Goal: Find specific page/section: Find specific page/section

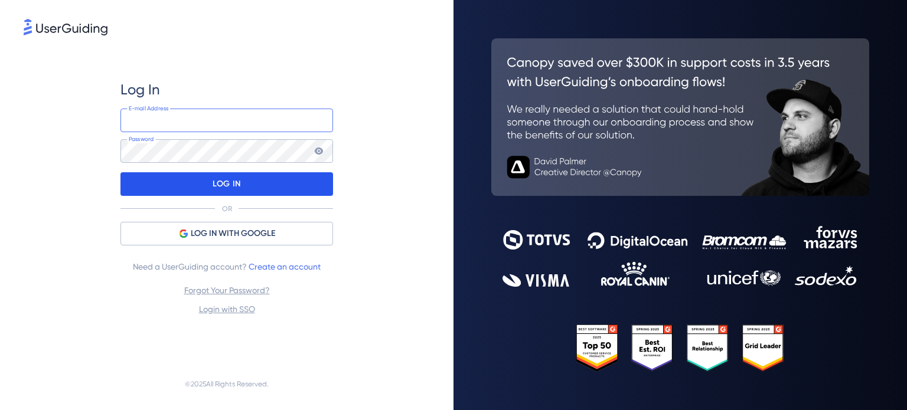
type input "[EMAIL_ADDRESS][DOMAIN_NAME]"
click at [228, 184] on p "LOG IN" at bounding box center [227, 184] width 28 height 19
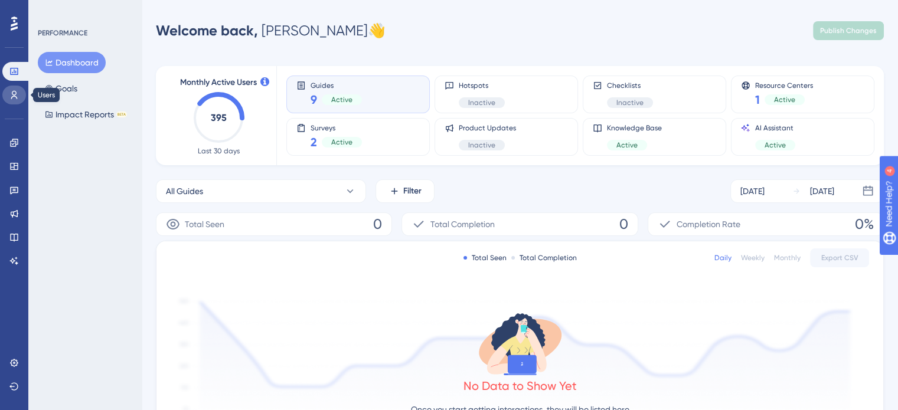
click at [19, 97] on link at bounding box center [14, 95] width 24 height 19
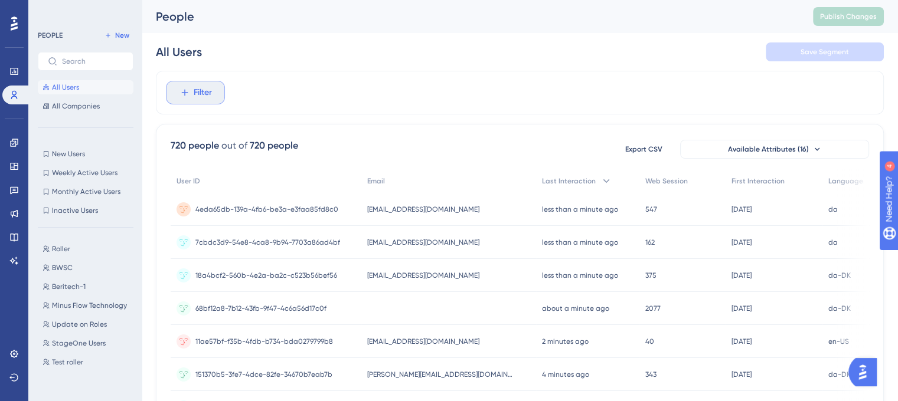
click at [195, 88] on span "Filter" at bounding box center [203, 93] width 18 height 14
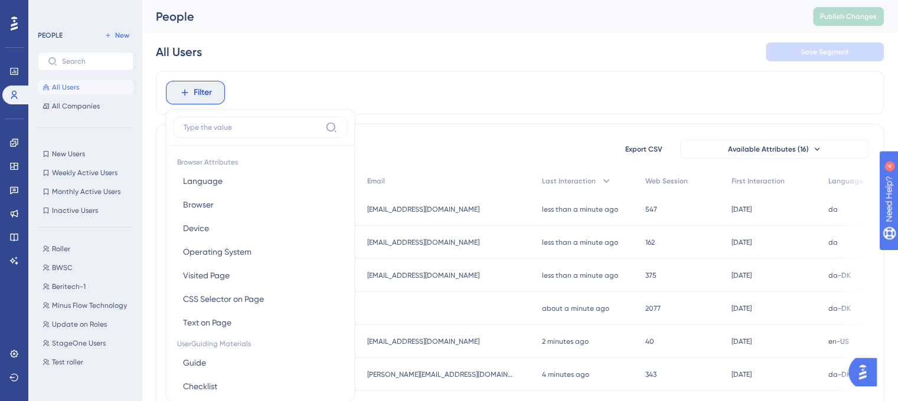
scroll to position [54, 0]
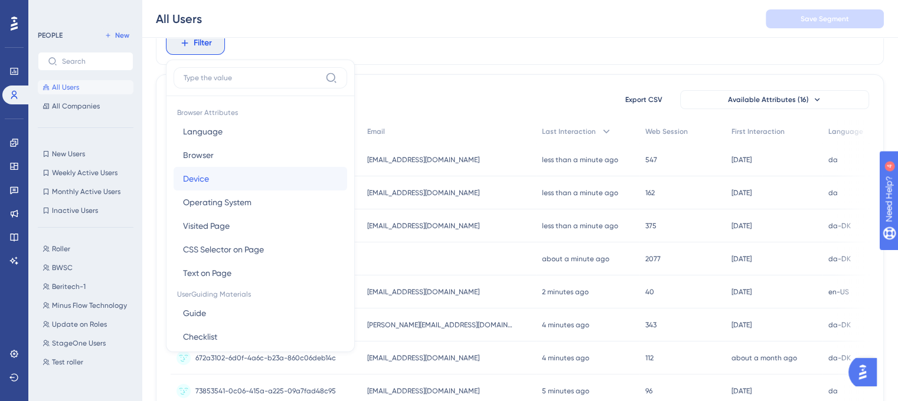
click at [217, 179] on button "[PERSON_NAME]" at bounding box center [261, 179] width 174 height 24
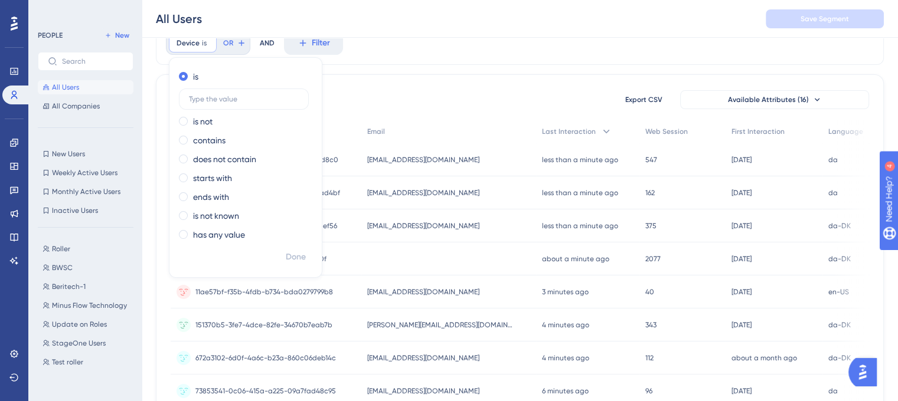
click at [404, 155] on span "[EMAIL_ADDRESS][DOMAIN_NAME]" at bounding box center [423, 159] width 112 height 9
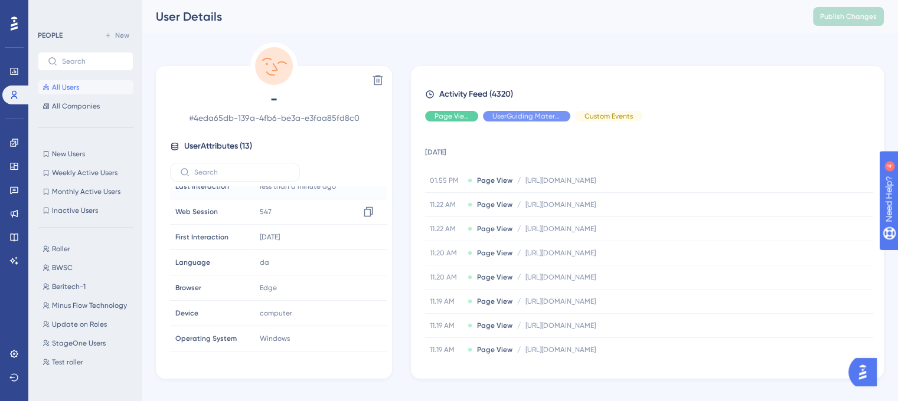
scroll to position [78, 0]
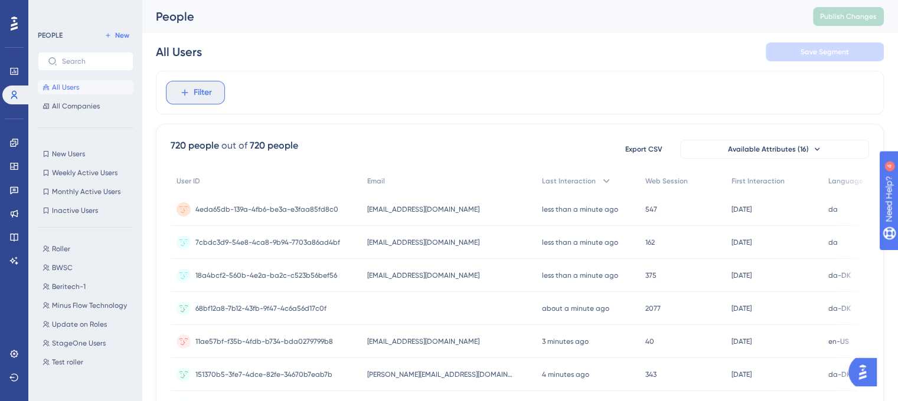
click at [210, 90] on span "Filter" at bounding box center [203, 93] width 18 height 14
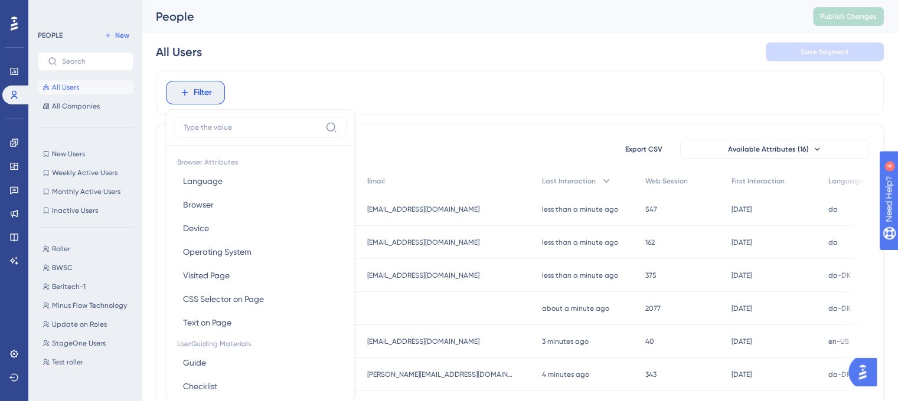
scroll to position [55, 0]
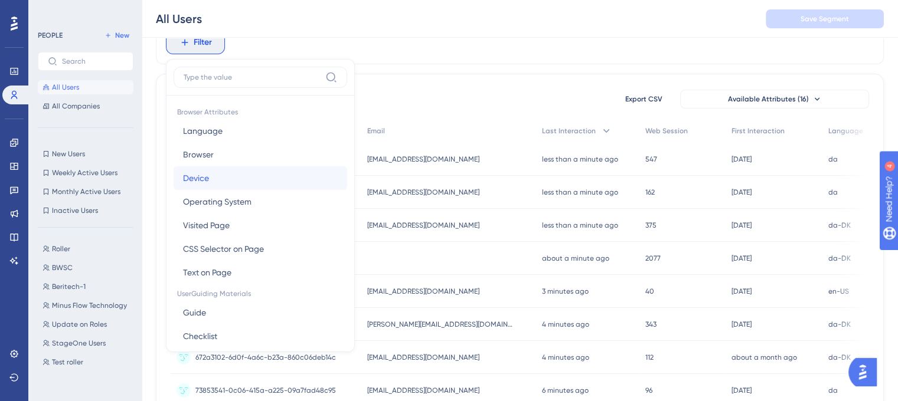
click at [210, 180] on button "[PERSON_NAME]" at bounding box center [261, 178] width 174 height 24
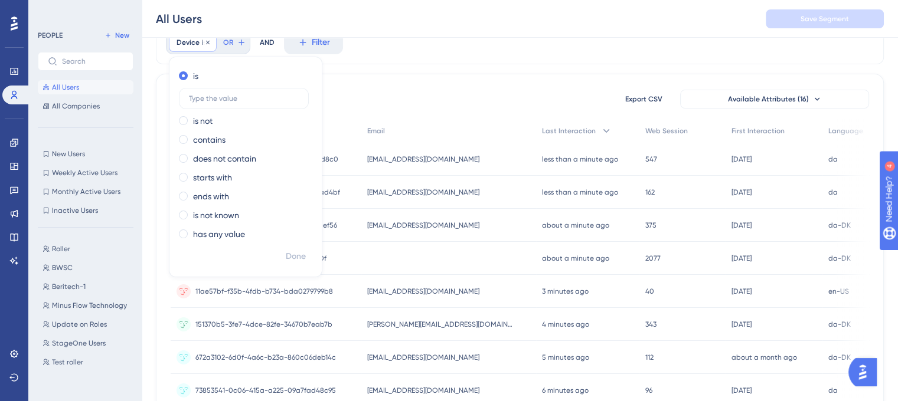
click at [201, 48] on div "Device is Remove" at bounding box center [193, 42] width 48 height 19
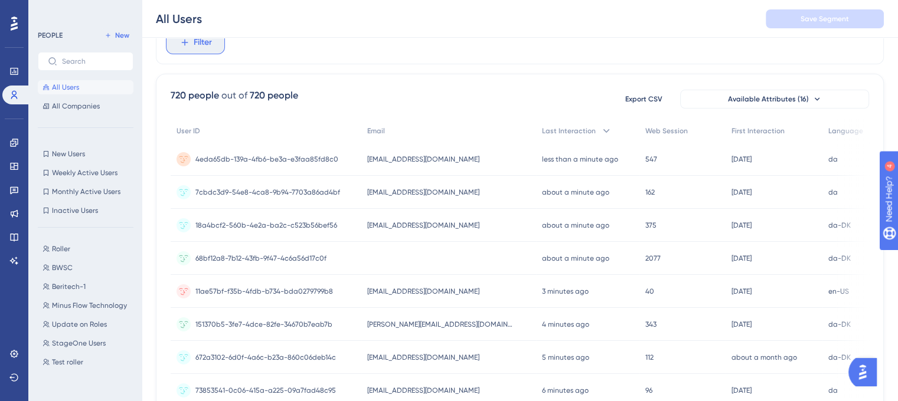
click at [201, 48] on span "Filter" at bounding box center [203, 42] width 18 height 14
click at [192, 49] on button "Filter" at bounding box center [195, 43] width 59 height 24
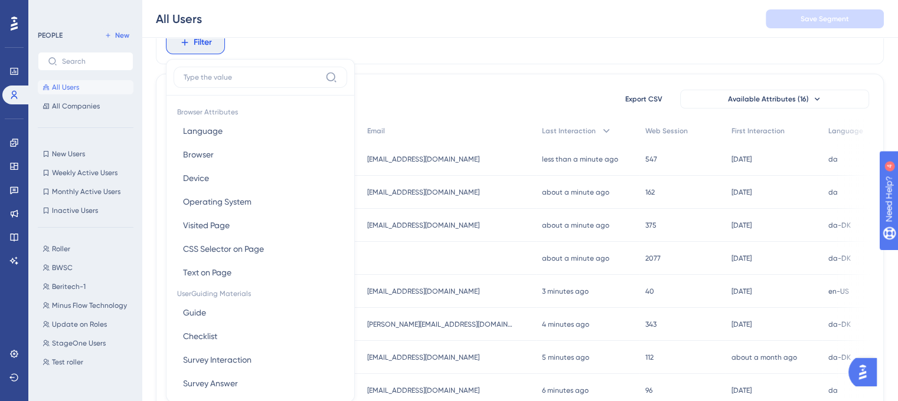
scroll to position [85, 0]
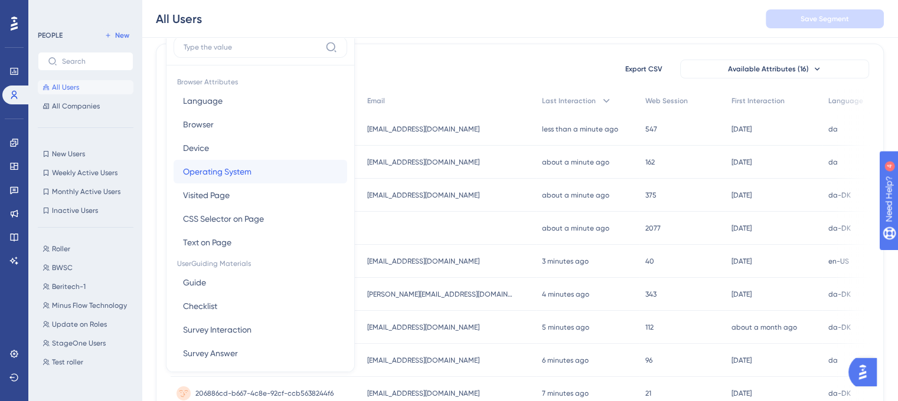
click at [224, 168] on span "Operating System" at bounding box center [217, 172] width 68 height 14
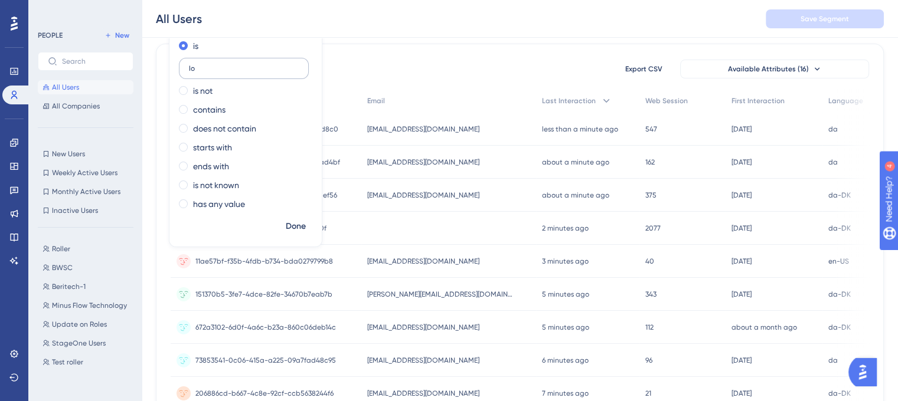
type input "I"
type input "iOS"
click at [287, 221] on span "Done" at bounding box center [296, 227] width 20 height 14
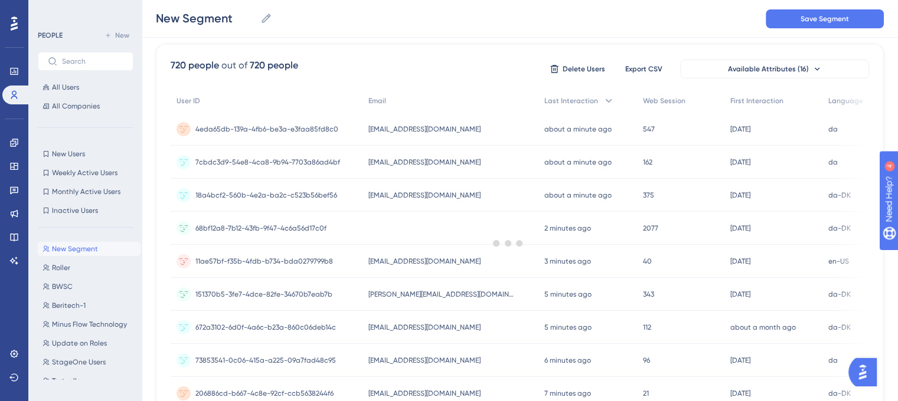
scroll to position [35, 0]
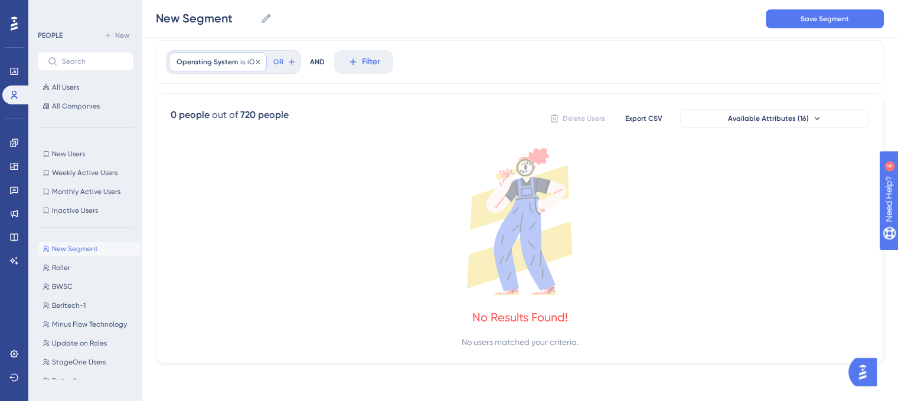
click at [242, 61] on div "Operating System is iOS iOS Remove" at bounding box center [218, 62] width 98 height 19
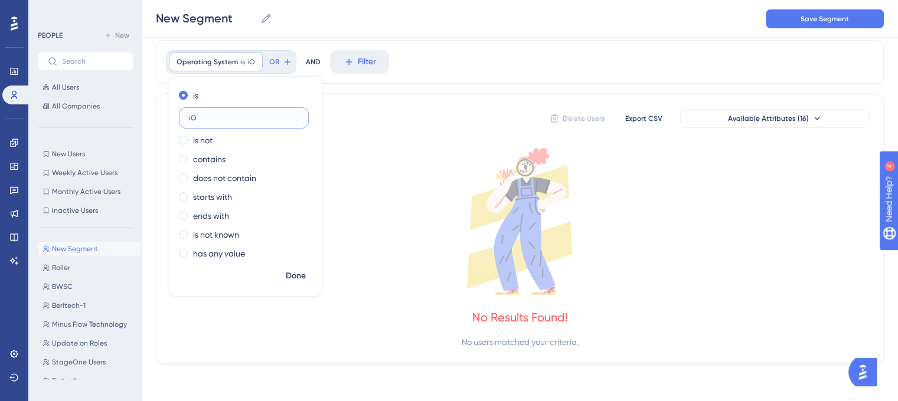
type input "i"
type input "Macintosh"
click at [290, 276] on span "Done" at bounding box center [296, 276] width 20 height 14
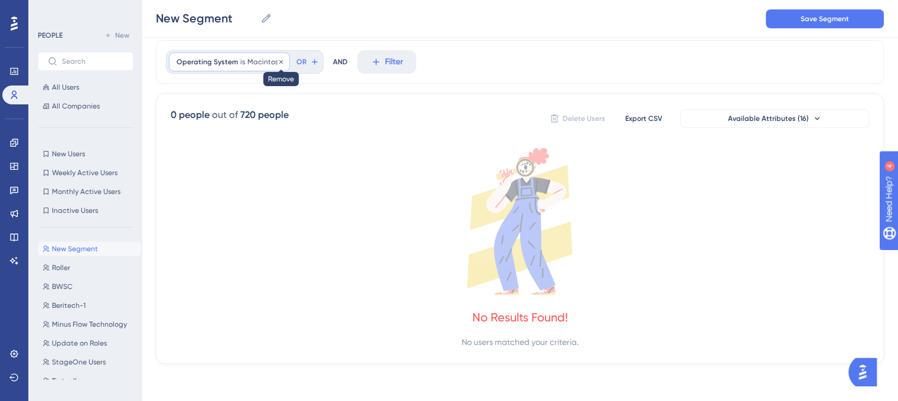
click at [277, 60] on icon at bounding box center [280, 61] width 7 height 7
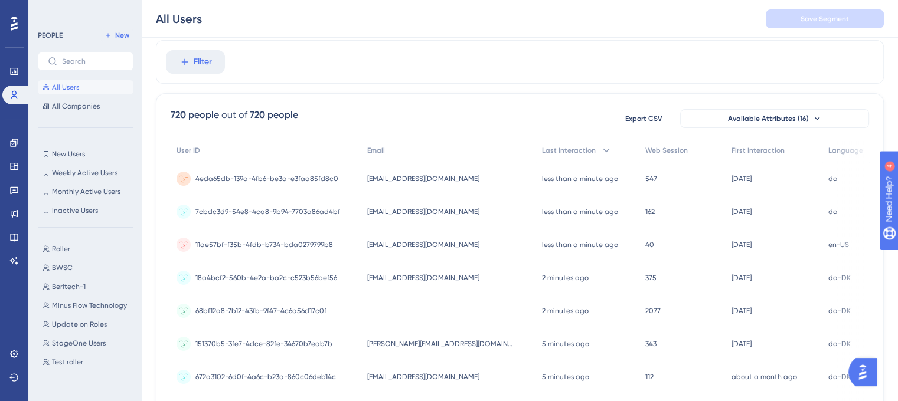
click at [385, 177] on span "[EMAIL_ADDRESS][DOMAIN_NAME]" at bounding box center [423, 178] width 112 height 9
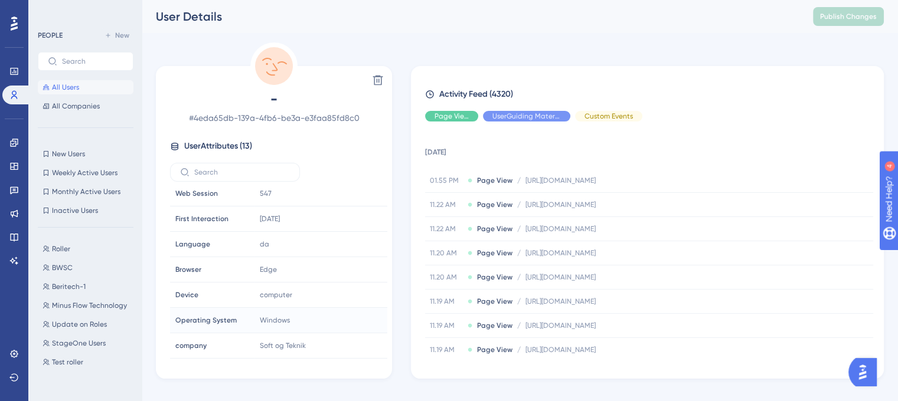
scroll to position [81, 0]
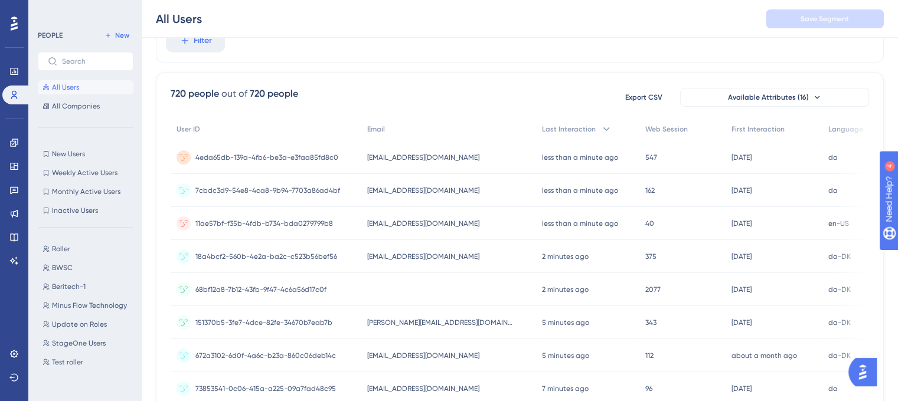
scroll to position [9, 0]
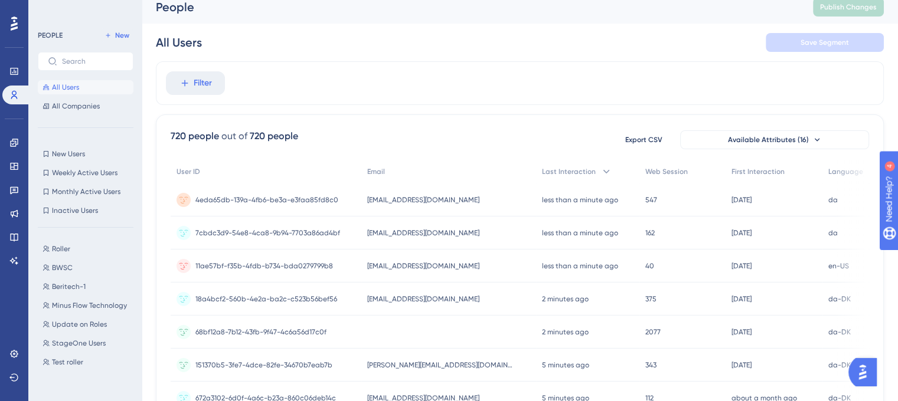
drag, startPoint x: 202, startPoint y: 90, endPoint x: 179, endPoint y: 113, distance: 32.6
click at [194, 85] on span "Filter" at bounding box center [203, 83] width 18 height 14
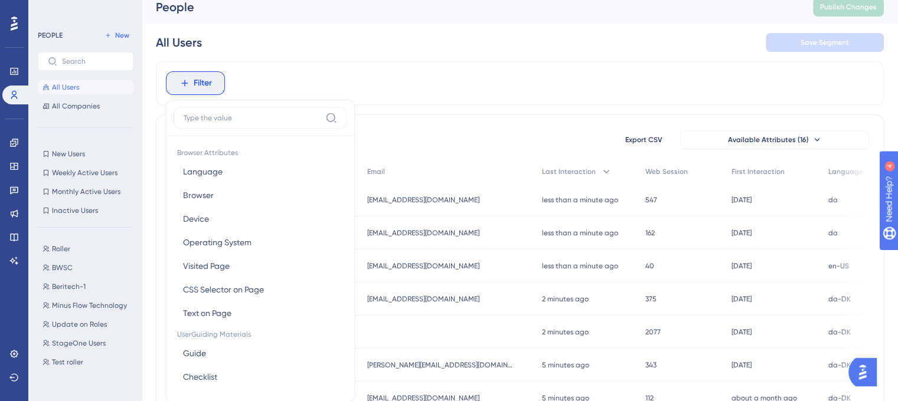
scroll to position [60, 0]
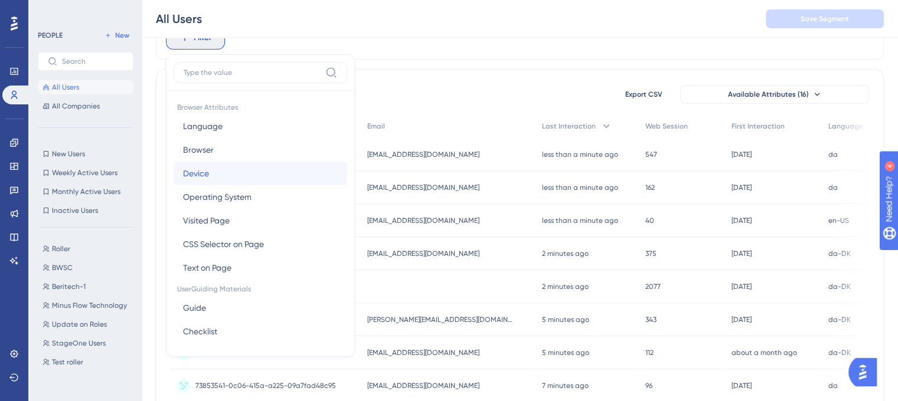
click at [204, 177] on span "Device" at bounding box center [196, 173] width 26 height 14
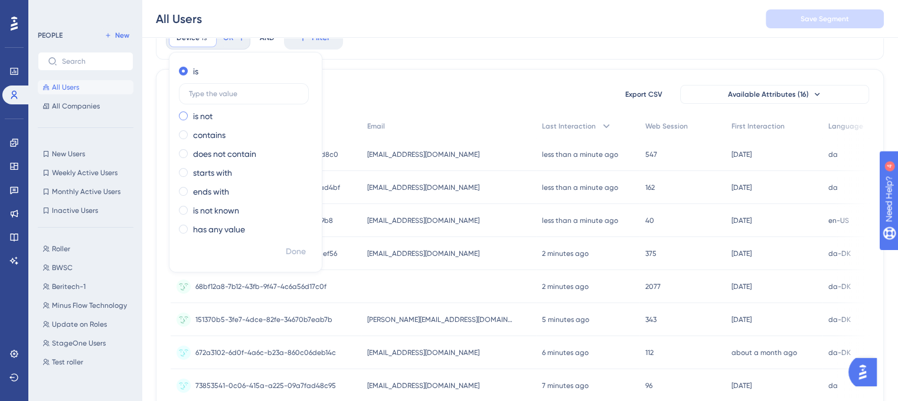
click at [193, 116] on label "is not" at bounding box center [202, 116] width 19 height 14
type input "c"
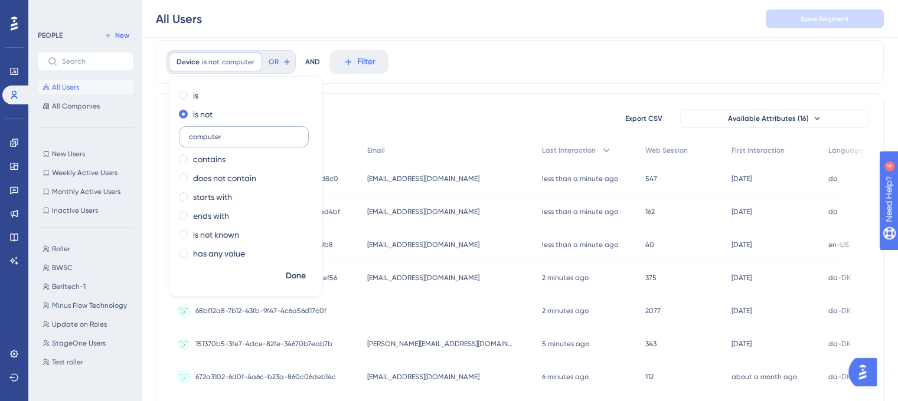
type input "computer"
click at [290, 273] on span "Done" at bounding box center [296, 276] width 20 height 14
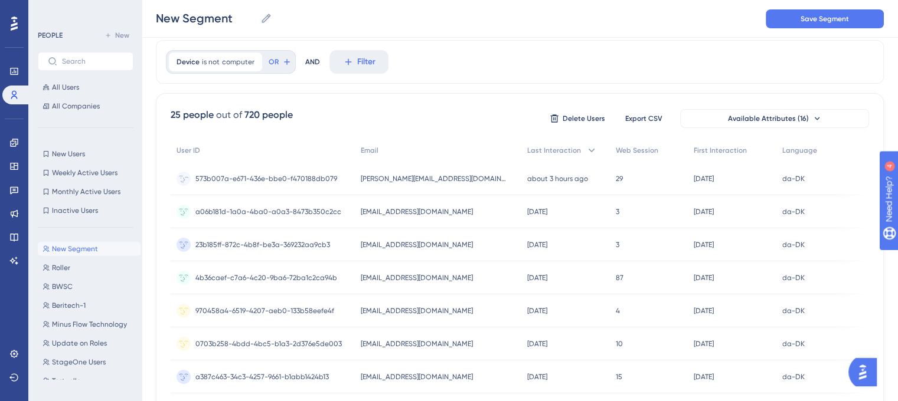
click at [394, 182] on span "[PERSON_NAME][EMAIL_ADDRESS][DOMAIN_NAME]" at bounding box center [435, 178] width 148 height 9
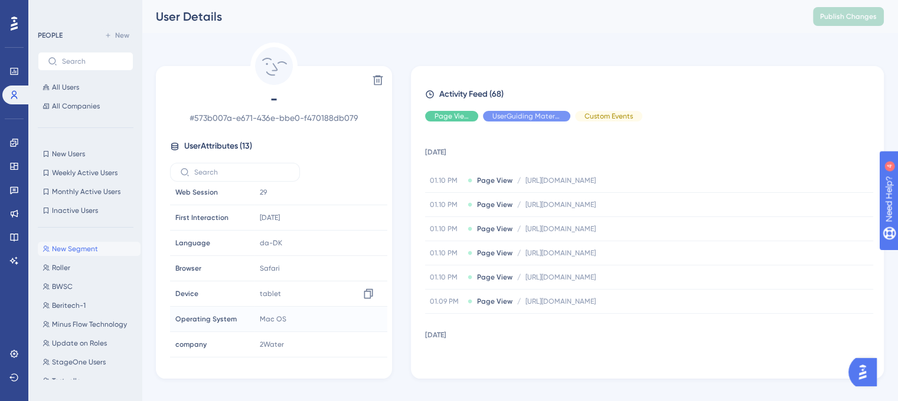
scroll to position [77, 0]
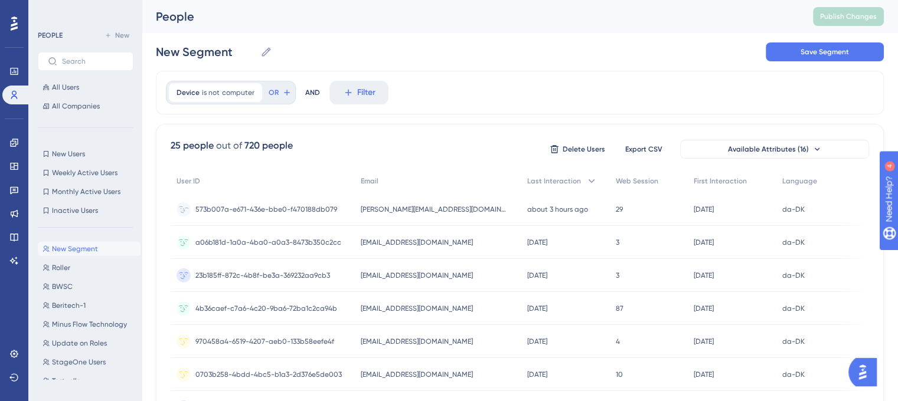
click at [387, 215] on div "[PERSON_NAME][EMAIL_ADDRESS][DOMAIN_NAME] [PERSON_NAME][EMAIL_ADDRESS][DOMAIN_N…" at bounding box center [438, 209] width 166 height 33
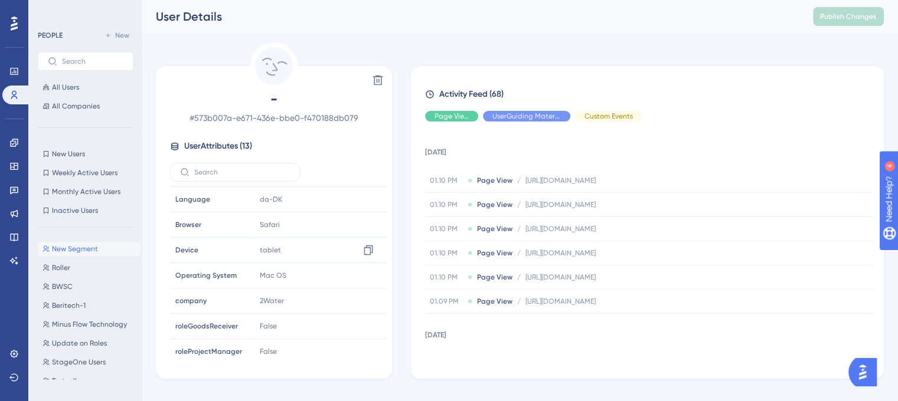
scroll to position [155, 0]
